Goal: Contribute content

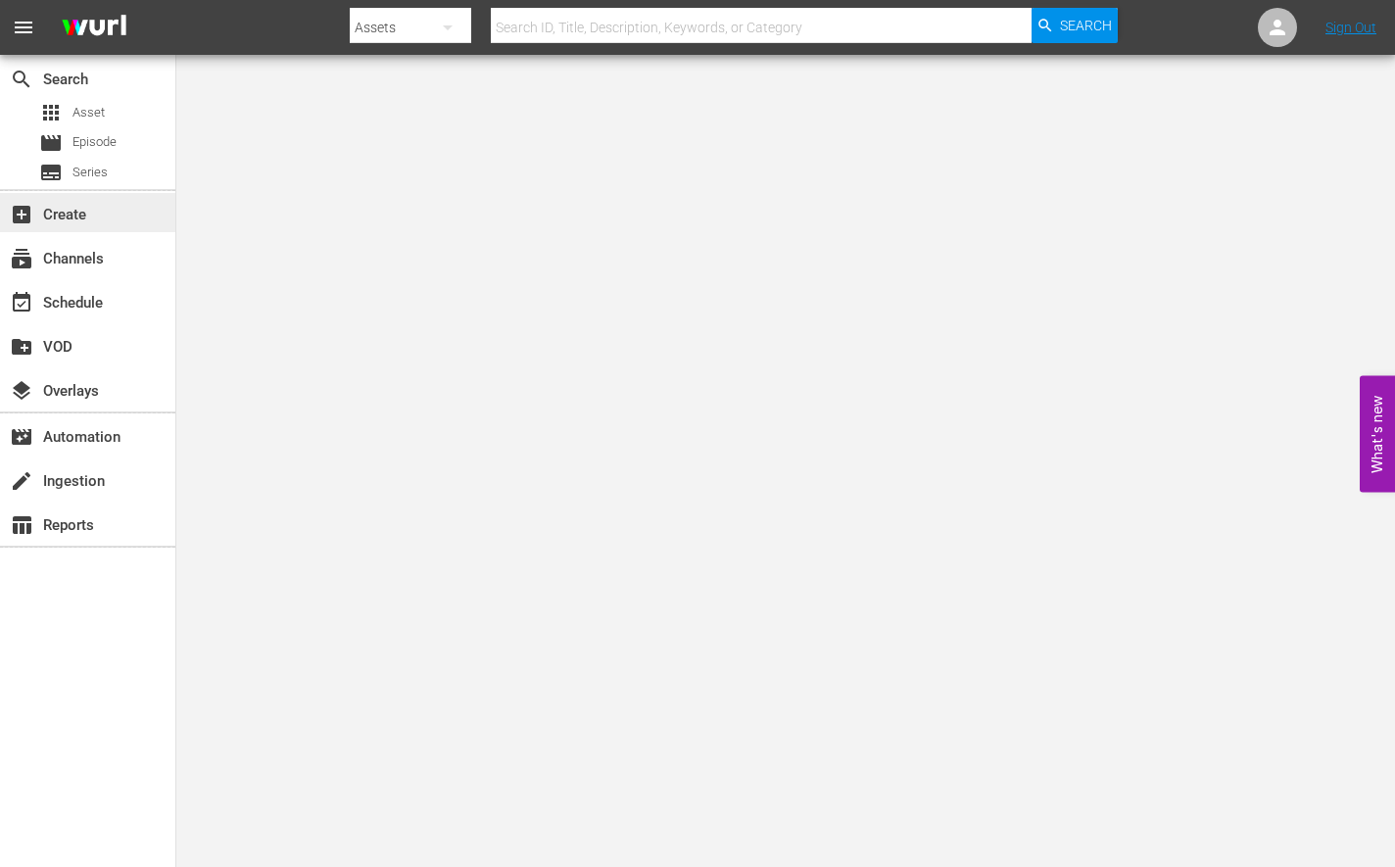
click at [68, 212] on div "add_box Create" at bounding box center [55, 212] width 110 height 18
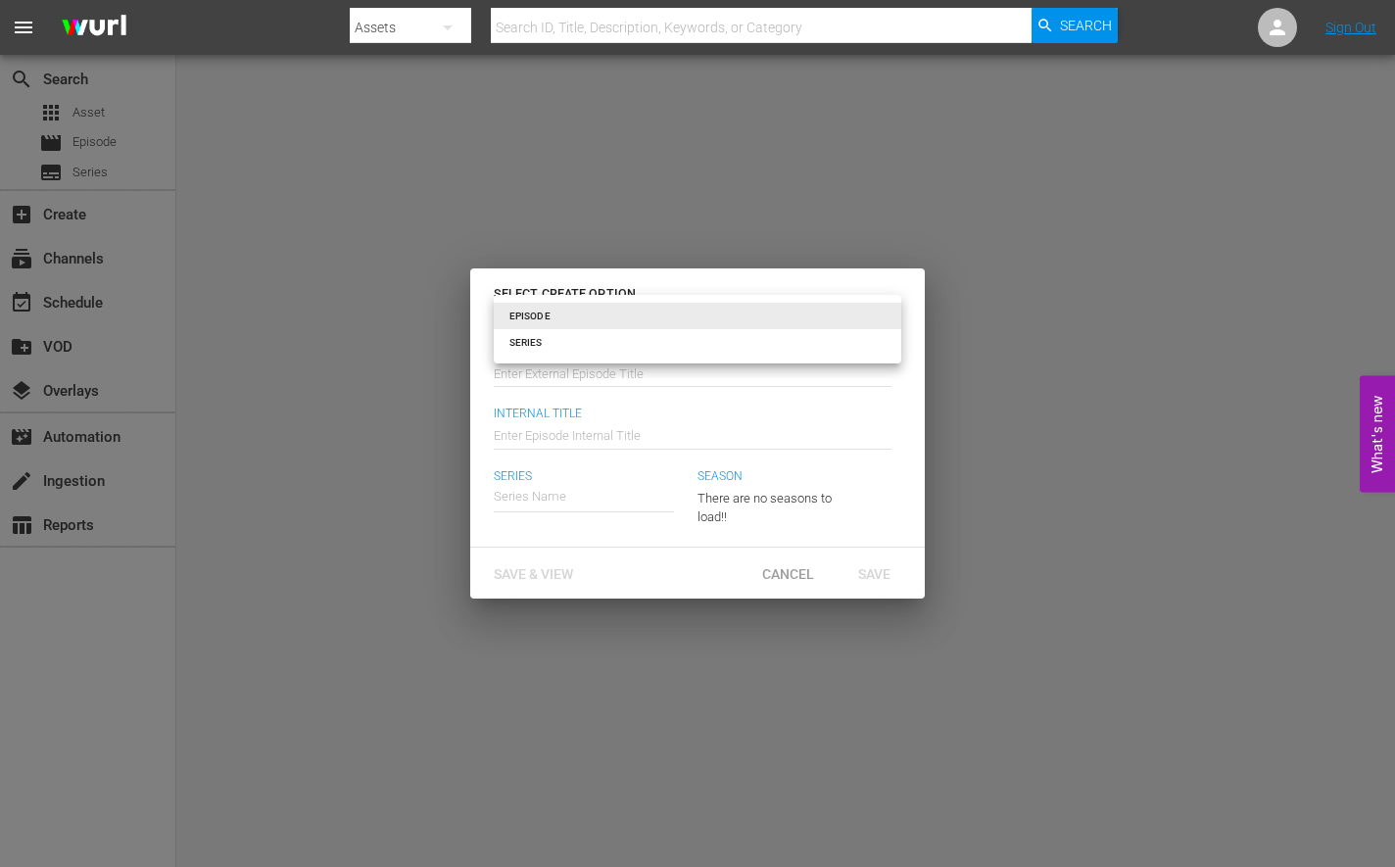
click at [655, 315] on body "menu Search By Assets Search ID, Title, Description, Keywords, or Category Sear…" at bounding box center [697, 433] width 1395 height 867
click at [645, 345] on li "SERIES" at bounding box center [698, 342] width 408 height 26
type input "series"
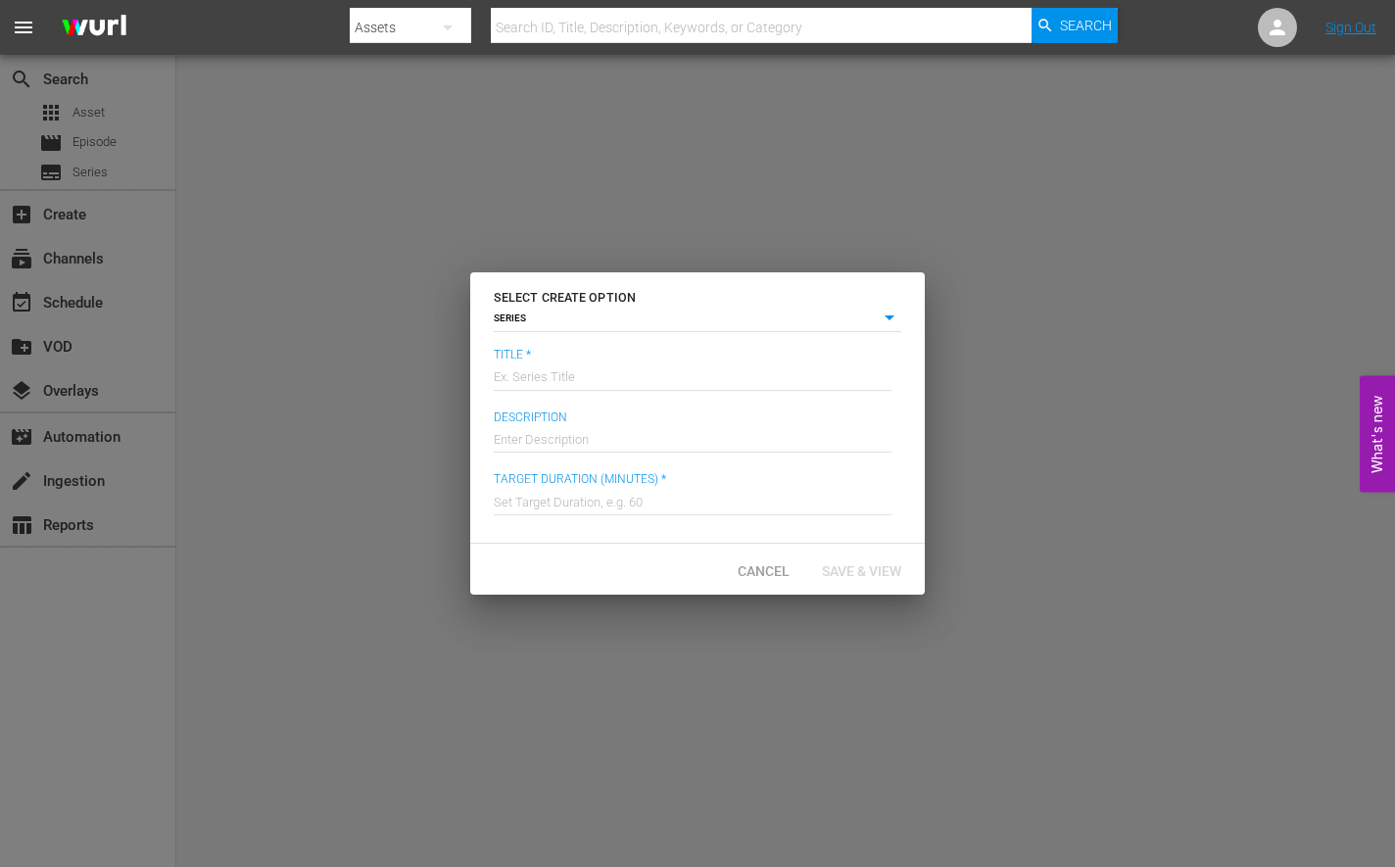
click at [604, 369] on input "text" at bounding box center [693, 375] width 398 height 47
type input "Gigantic"
click at [576, 435] on input "text" at bounding box center [693, 437] width 398 height 47
paste input "A mattress salesman's plan to adopt a [DEMOGRAPHIC_DATA] baby is augmented by t…"
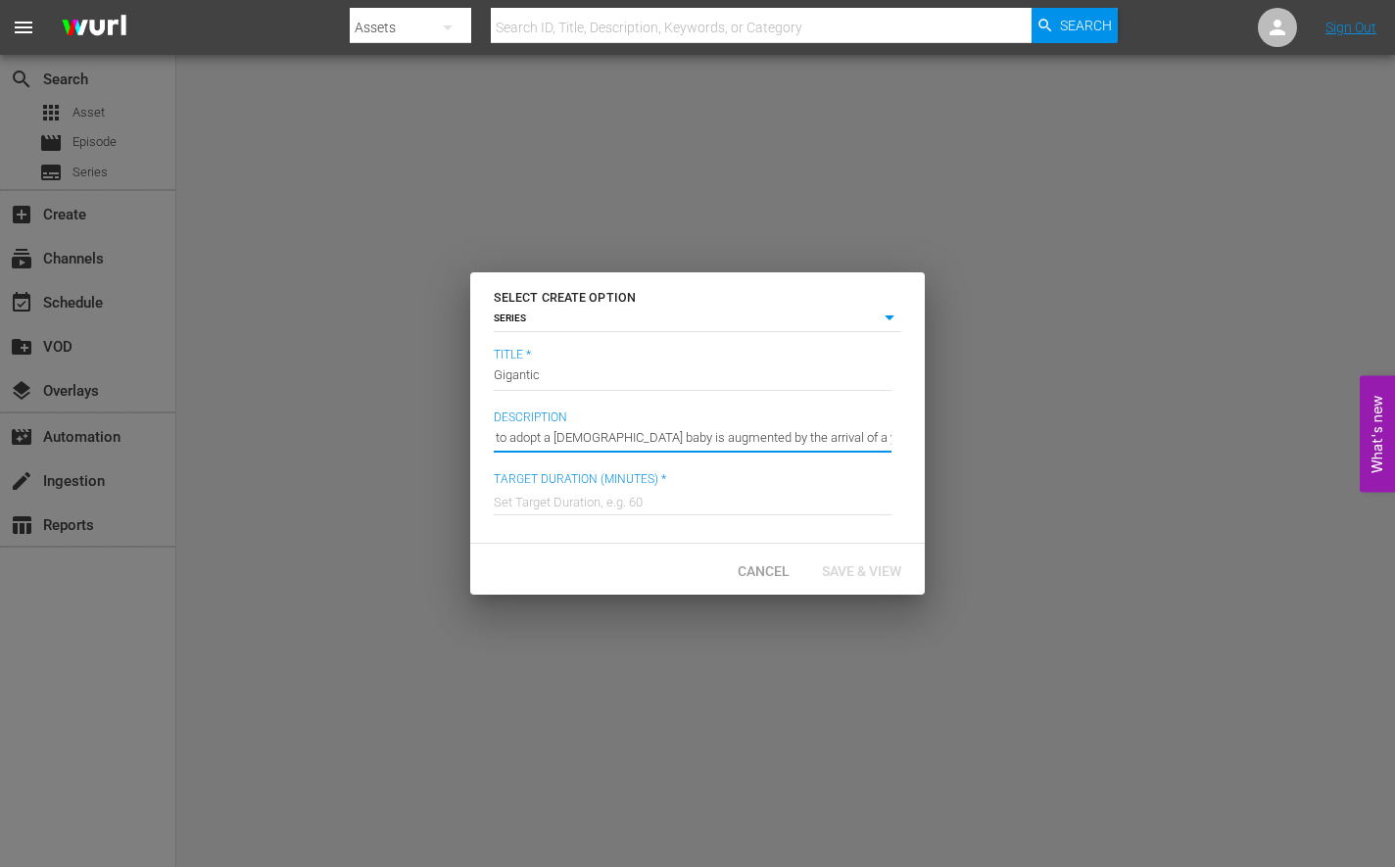
type input "A mattress salesman's plan to adopt a [DEMOGRAPHIC_DATA] baby is augmented by t…"
click at [578, 505] on input "text" at bounding box center [693, 499] width 398 height 47
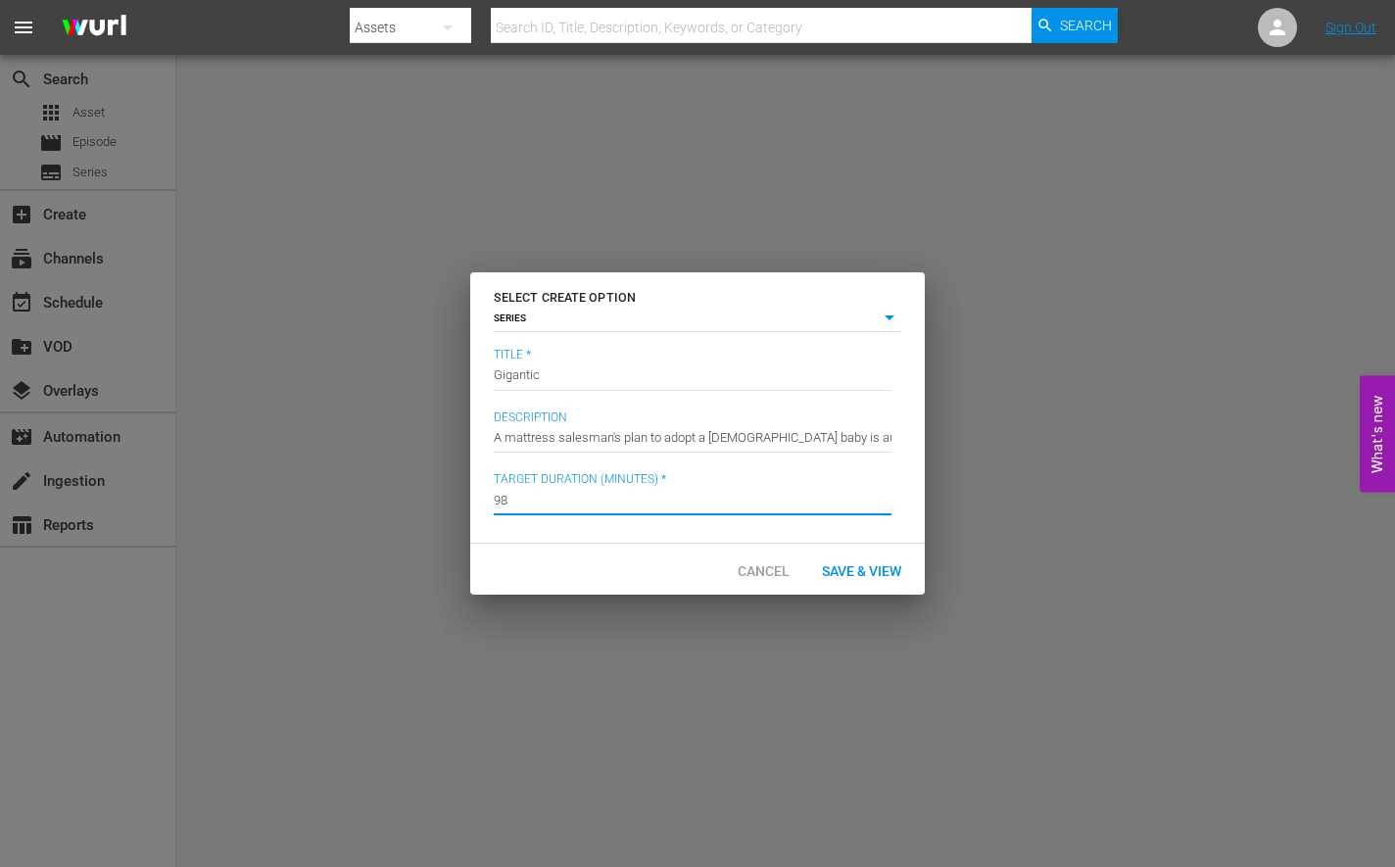
type input "98"
click at [527, 557] on div "Cancel Save & View" at bounding box center [697, 569] width 455 height 51
click at [865, 570] on span "Save & View" at bounding box center [861, 571] width 111 height 16
type input "episode"
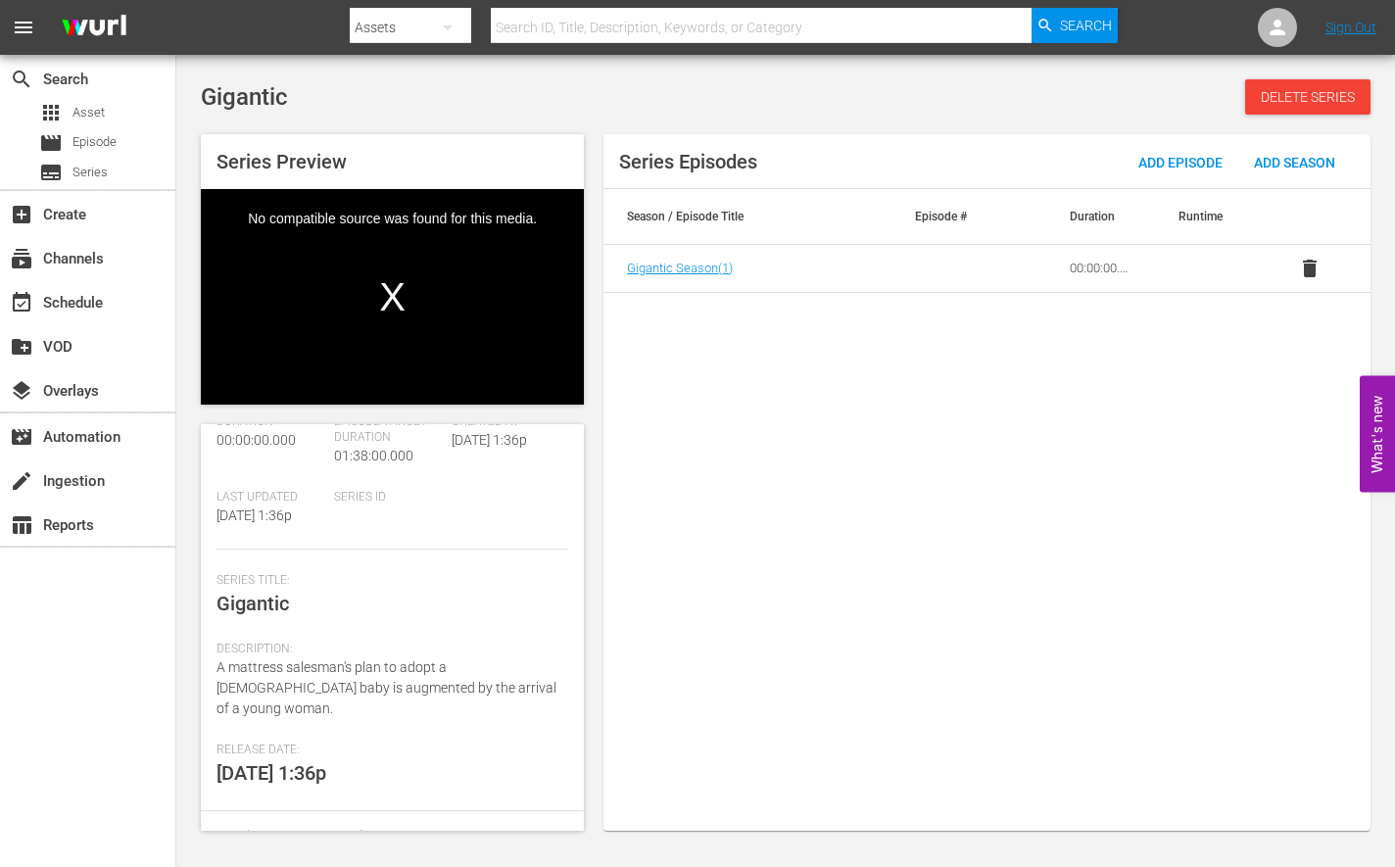
scroll to position [210, 0]
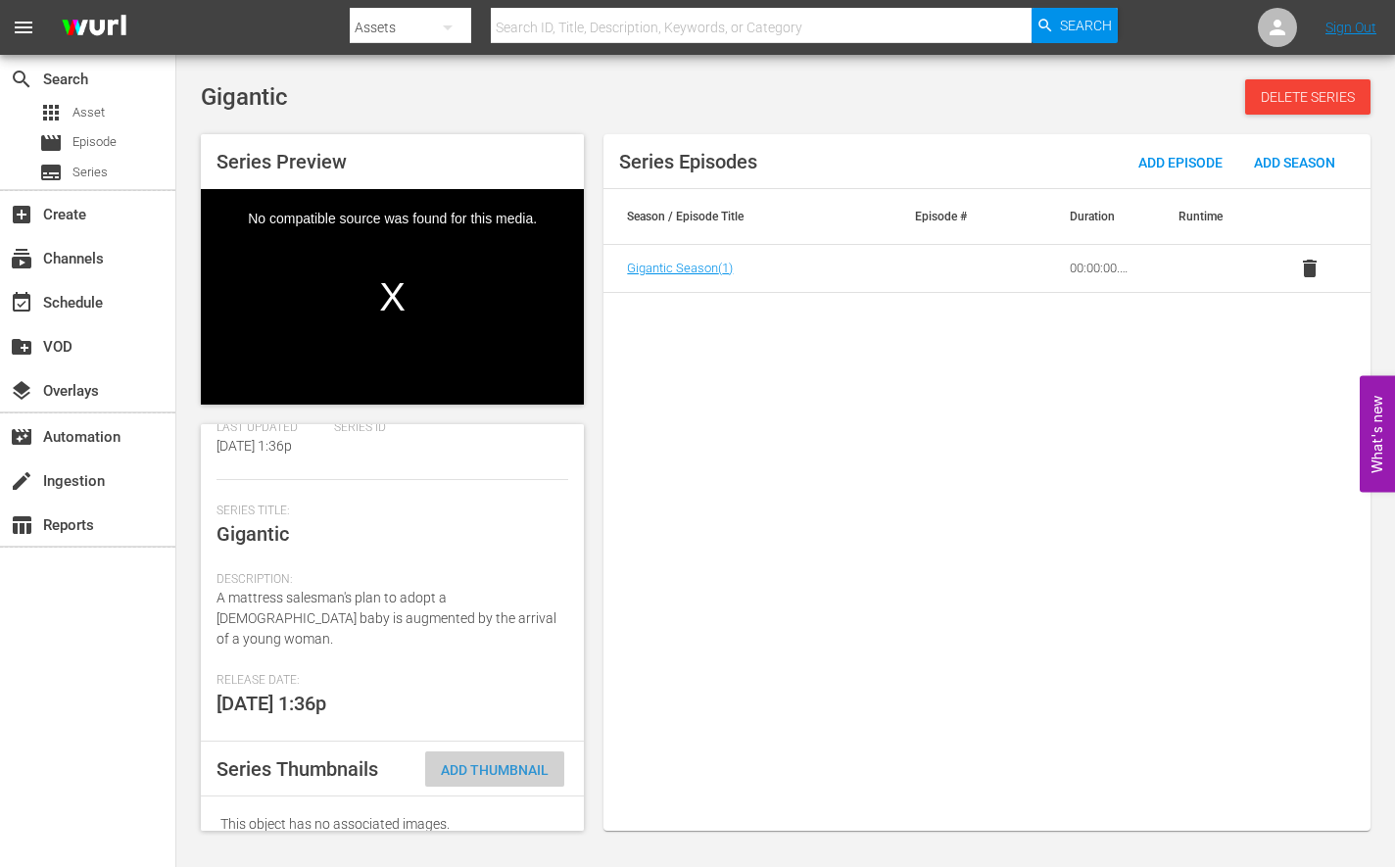
click at [508, 762] on span "Add Thumbnail" at bounding box center [494, 770] width 139 height 16
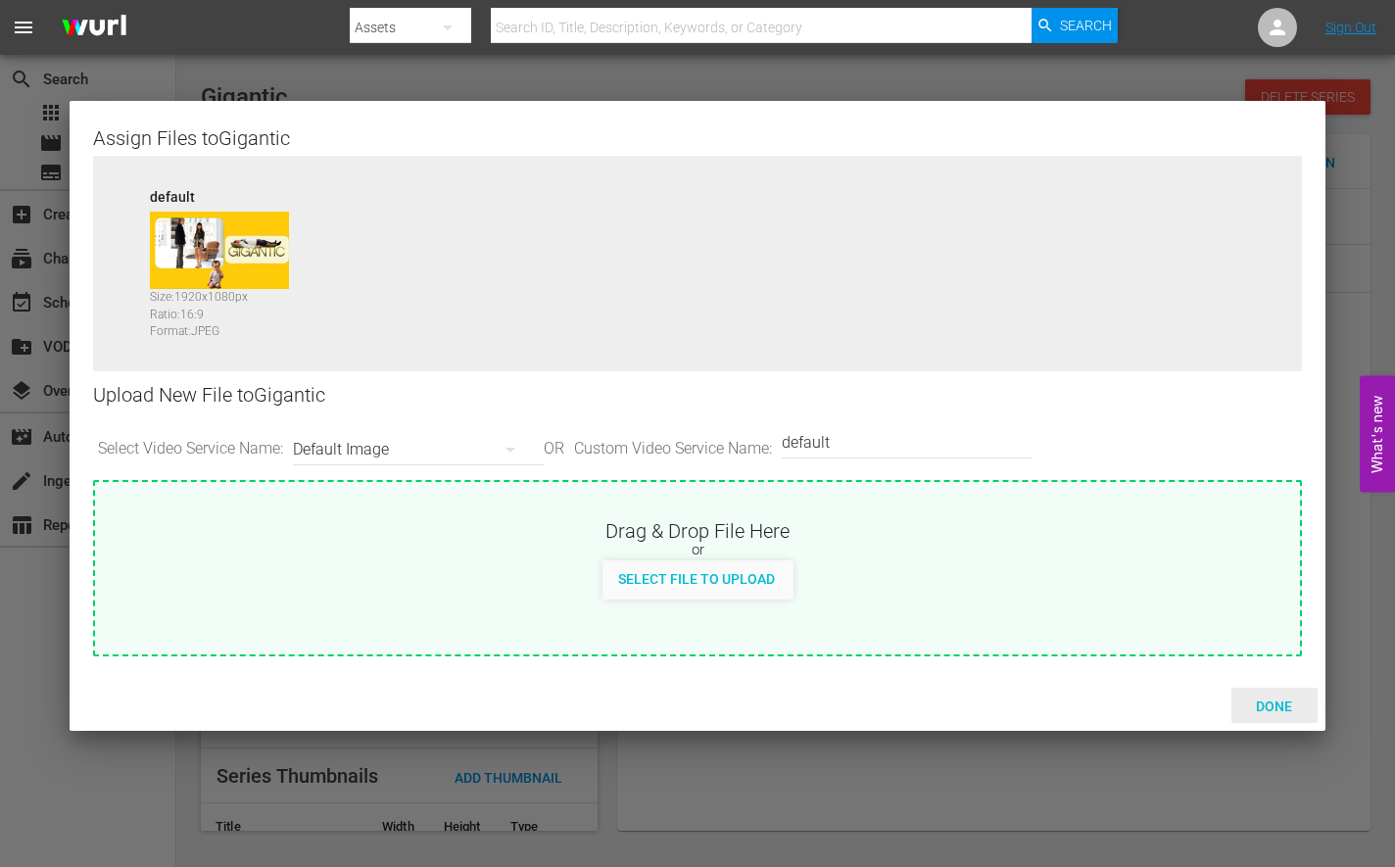
click at [1274, 708] on span "Done" at bounding box center [1275, 707] width 68 height 16
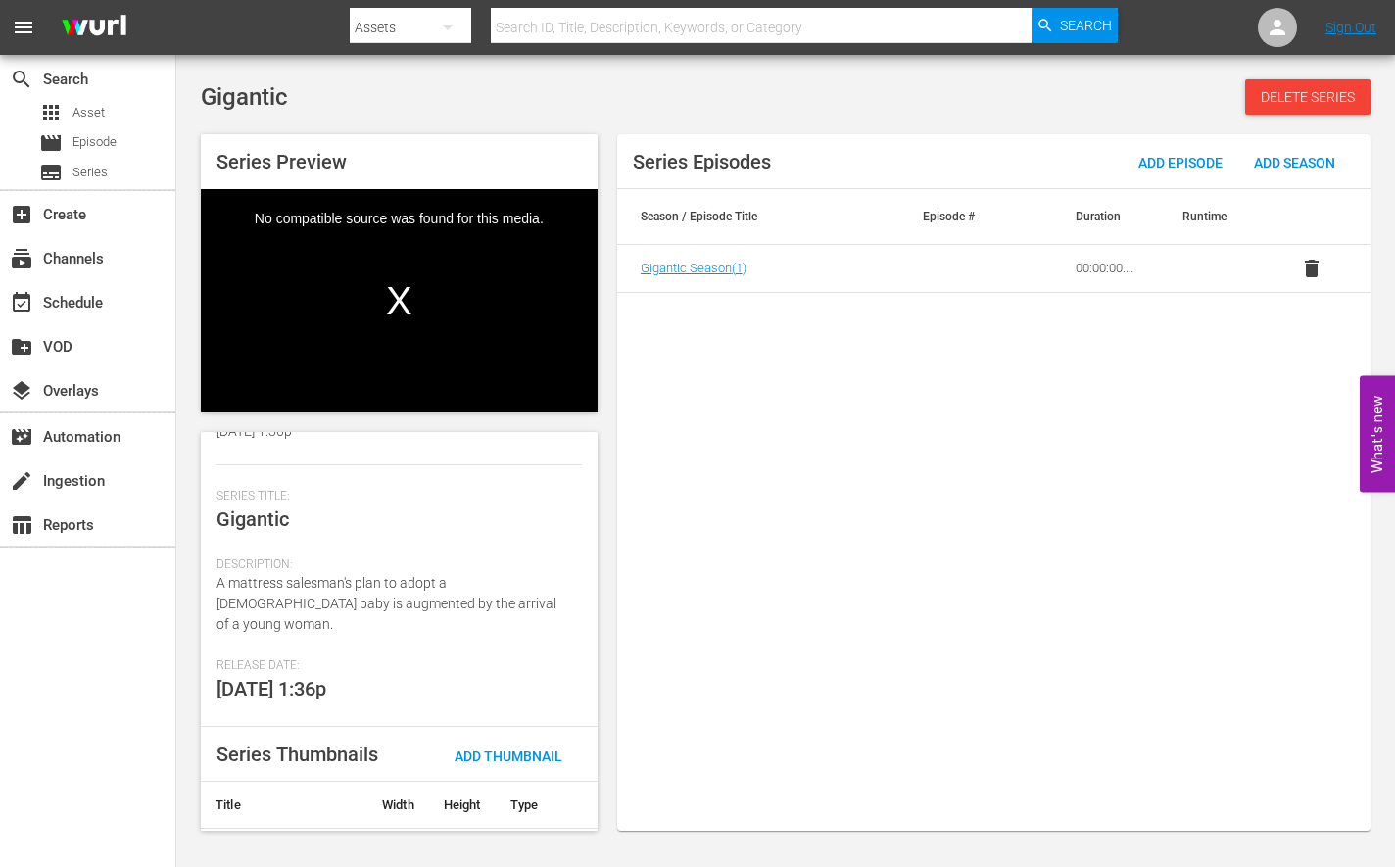
scroll to position [270, 0]
